Goal: Task Accomplishment & Management: Manage account settings

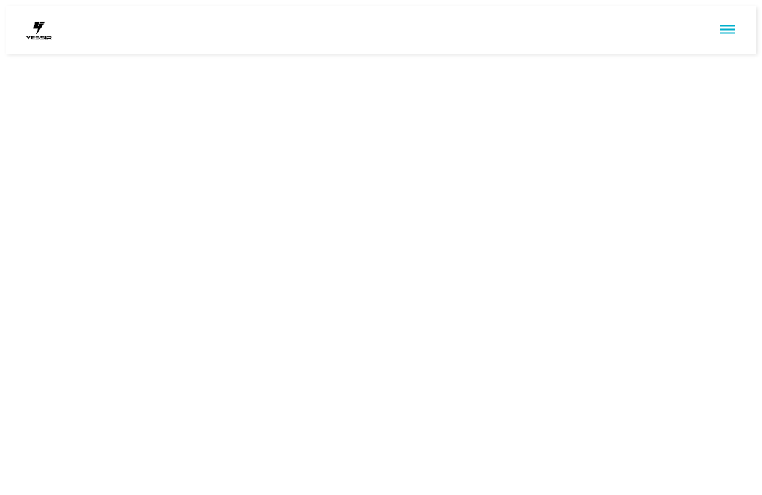
click at [719, 39] on div at bounding box center [381, 30] width 751 height 48
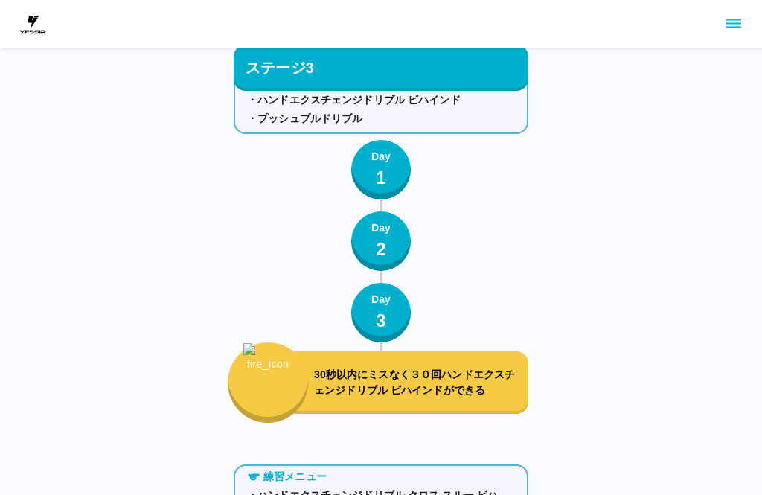
scroll to position [2909, 0]
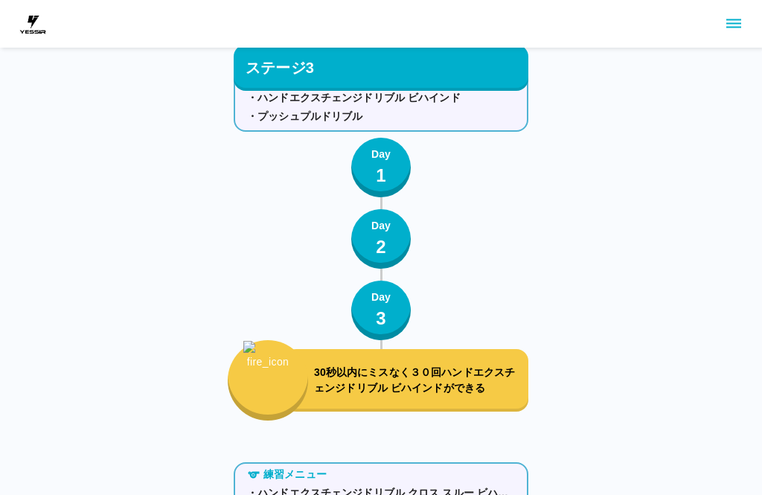
click at [389, 178] on div "Day 1" at bounding box center [381, 168] width 19 height 42
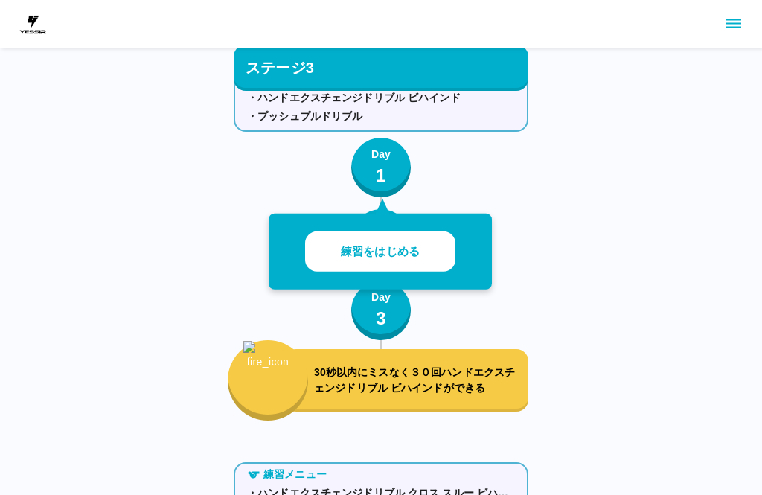
click at [433, 232] on button "練習をはじめる" at bounding box center [380, 252] width 150 height 41
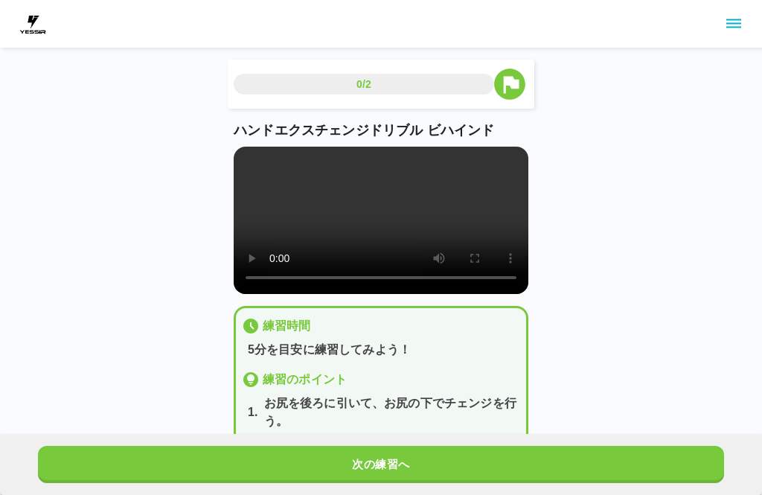
click at [445, 453] on button "次の練習へ" at bounding box center [381, 464] width 687 height 37
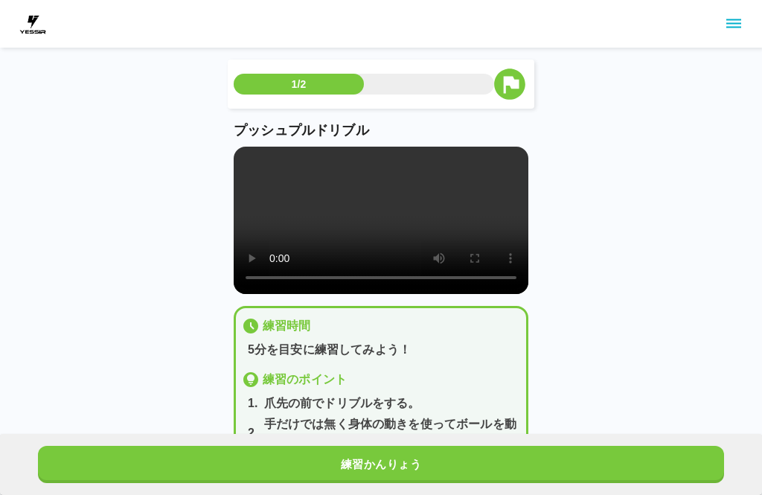
click at [388, 224] on video at bounding box center [381, 220] width 295 height 147
click at [260, 161] on video at bounding box center [381, 220] width 295 height 147
click at [387, 235] on video at bounding box center [381, 220] width 295 height 147
click at [244, 165] on video at bounding box center [381, 220] width 295 height 147
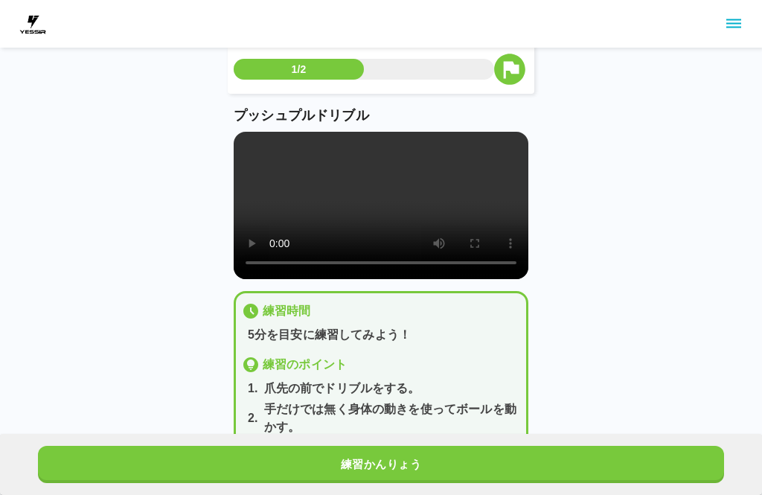
click at [742, 28] on icon "sidemenu" at bounding box center [734, 23] width 15 height 9
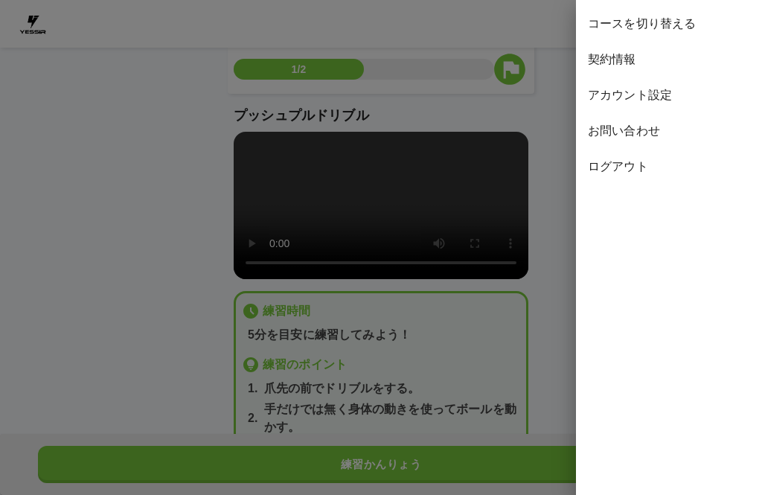
click at [629, 164] on span "ログアウト" at bounding box center [669, 167] width 162 height 18
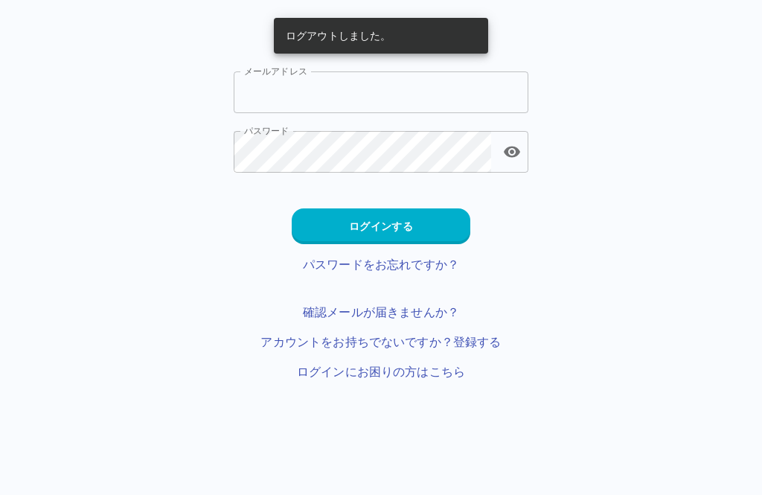
click at [408, 101] on input "メールアドレス" at bounding box center [381, 92] width 295 height 42
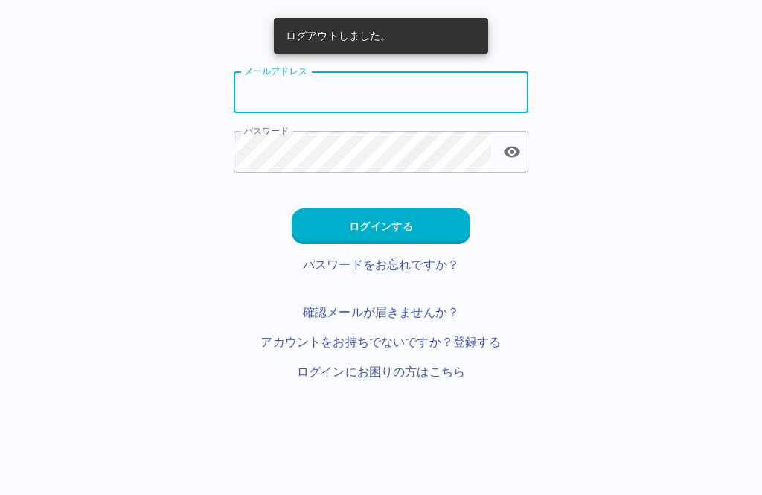
click at [398, 104] on input "メールアドレス" at bounding box center [381, 92] width 295 height 42
type input "**********"
click at [423, 218] on button "ログインする" at bounding box center [381, 226] width 179 height 36
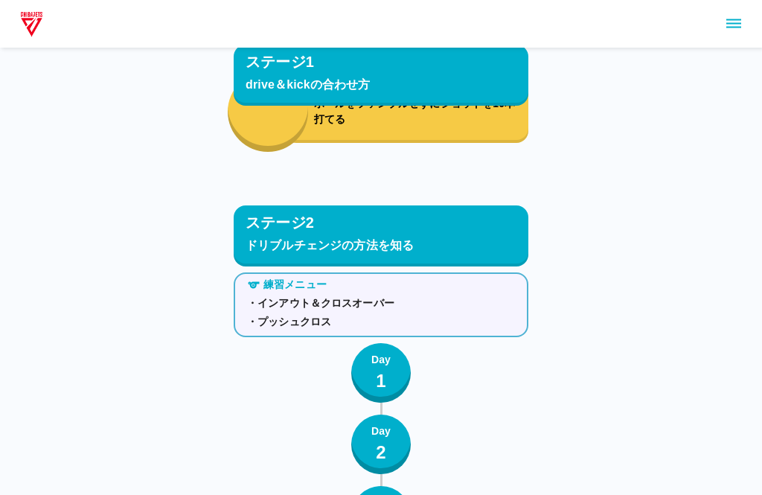
scroll to position [2630, 0]
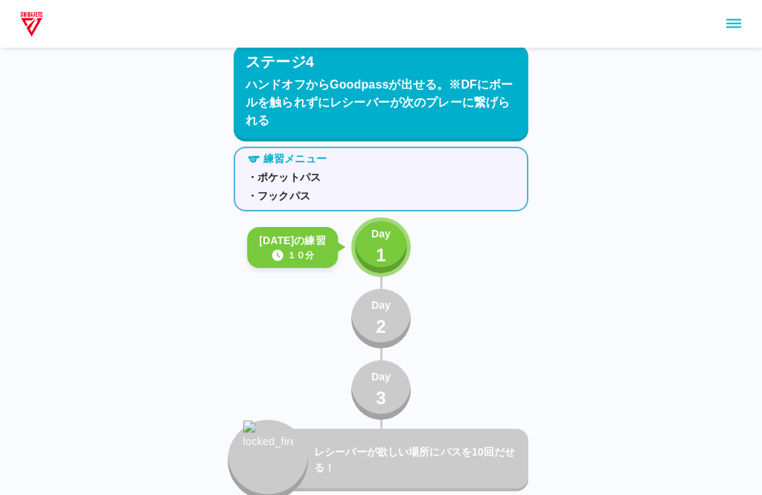
click at [727, 36] on div at bounding box center [381, 24] width 762 height 48
click at [732, 28] on icon "sidemenu" at bounding box center [734, 24] width 18 height 18
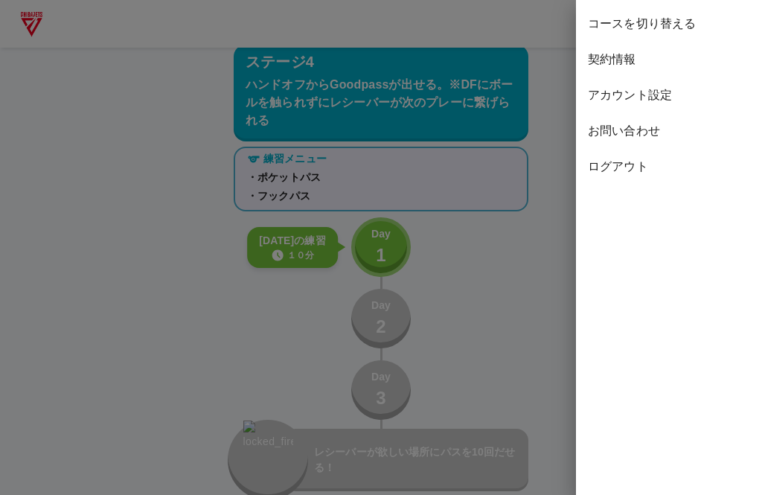
click at [651, 138] on span "お問い合わせ" at bounding box center [669, 131] width 162 height 18
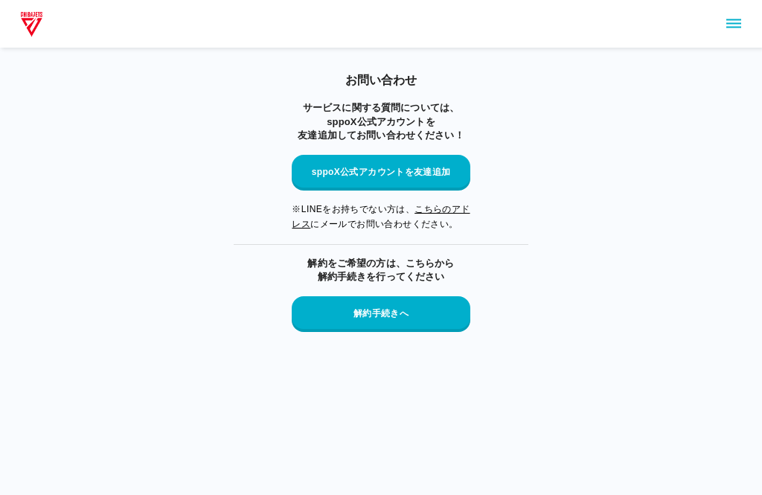
click at [737, 25] on icon "sidemenu" at bounding box center [734, 24] width 18 height 18
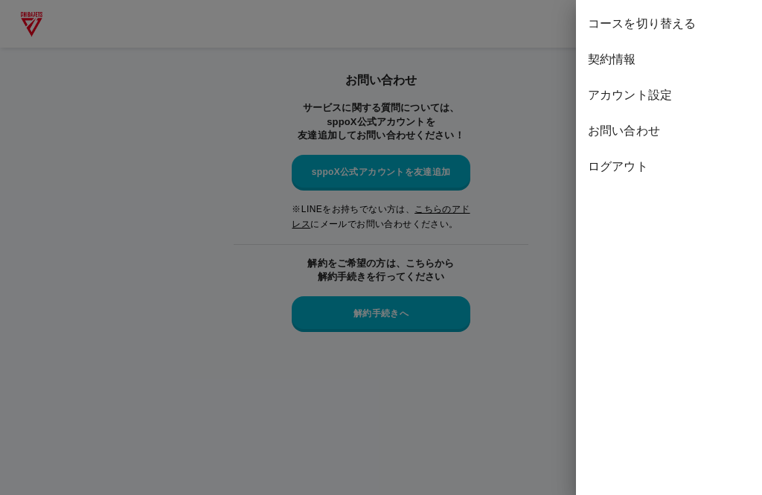
click at [634, 63] on span "契約情報" at bounding box center [669, 60] width 162 height 18
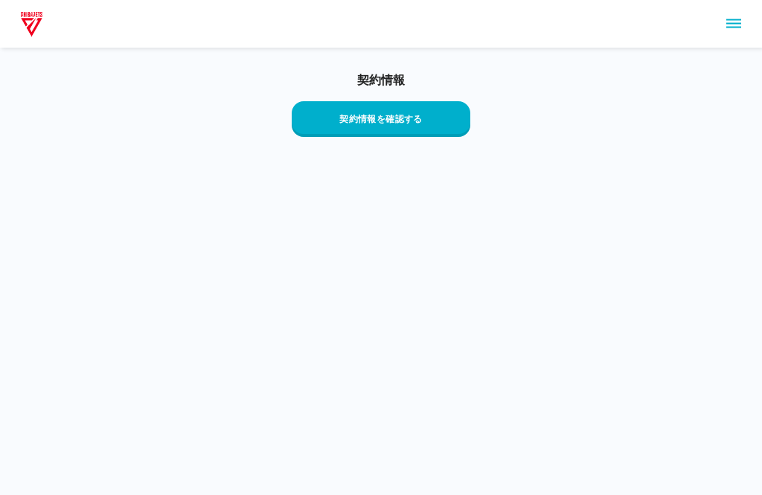
click at [434, 126] on button "契約情報を確認する" at bounding box center [381, 119] width 179 height 36
click at [730, 42] on div at bounding box center [381, 24] width 762 height 48
click at [739, 31] on icon "sidemenu" at bounding box center [734, 24] width 18 height 18
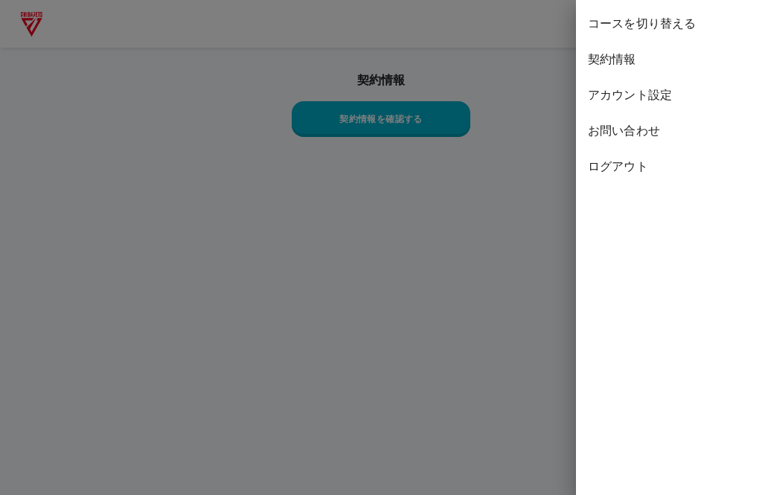
click at [653, 135] on span "お問い合わせ" at bounding box center [669, 131] width 162 height 18
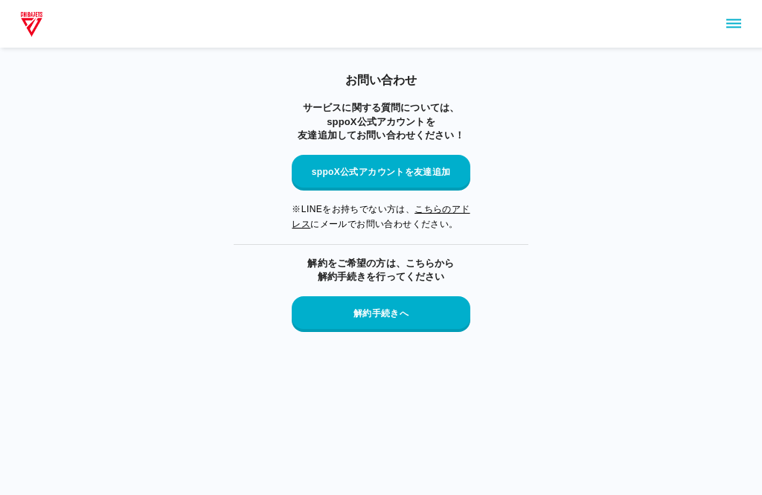
click at [443, 162] on button "sppoX公式アカウントを友達追加" at bounding box center [381, 173] width 179 height 36
